Goal: Task Accomplishment & Management: Use online tool/utility

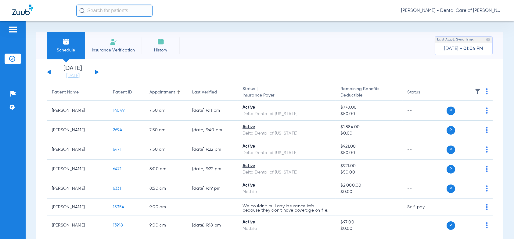
click at [96, 71] on button at bounding box center [97, 72] width 4 height 5
